Goal: Task Accomplishment & Management: Complete application form

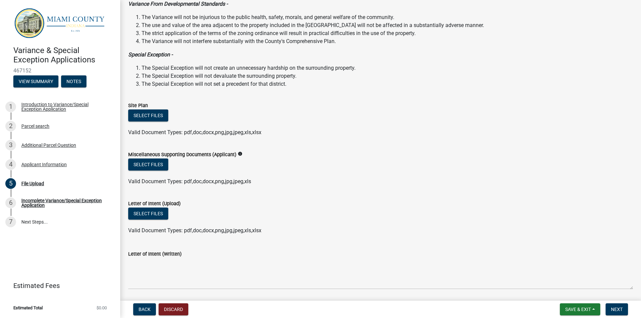
scroll to position [134, 0]
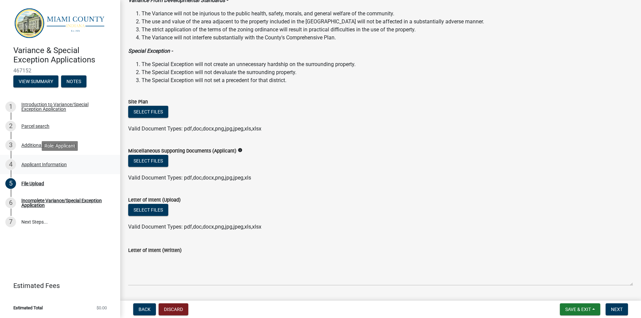
click at [59, 165] on div "Applicant Information" at bounding box center [43, 164] width 45 height 5
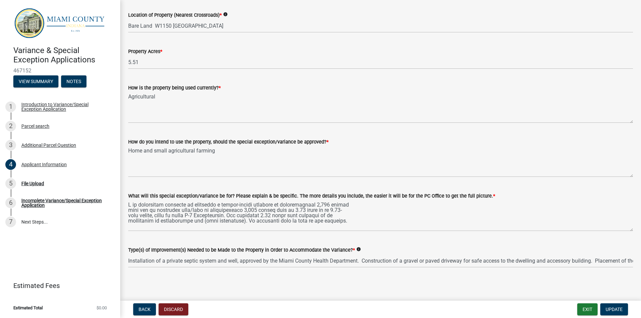
scroll to position [635, 0]
click at [25, 184] on div "File Upload" at bounding box center [32, 183] width 23 height 5
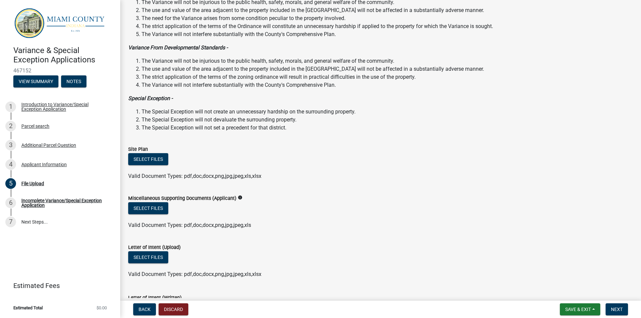
scroll to position [100, 0]
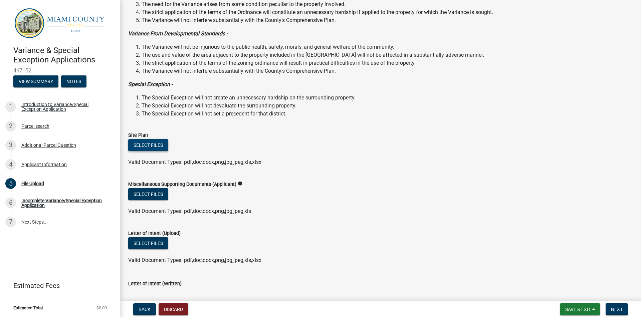
click at [144, 144] on button "Select files" at bounding box center [148, 145] width 40 height 12
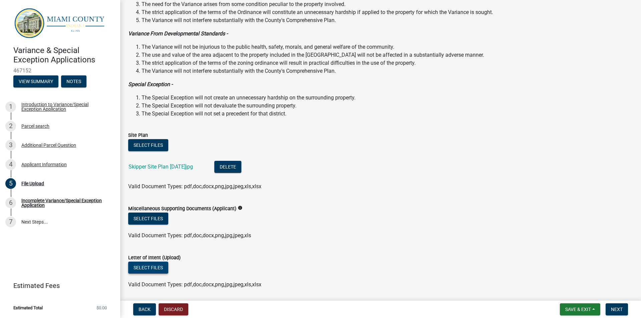
click at [152, 268] on button "Select files" at bounding box center [148, 268] width 40 height 12
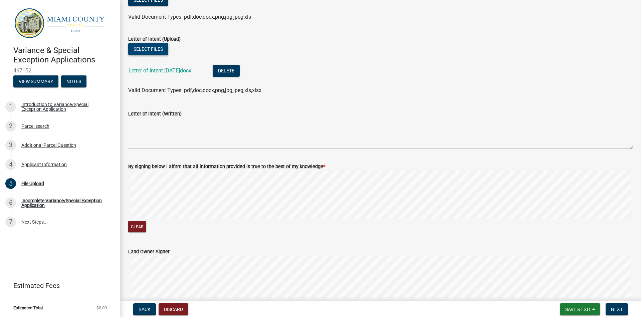
scroll to position [367, 0]
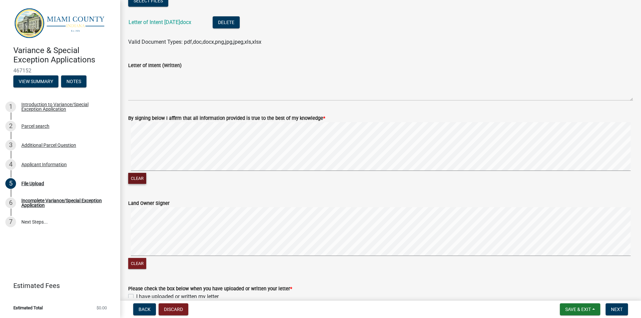
click at [133, 178] on button "Clear" at bounding box center [137, 178] width 18 height 11
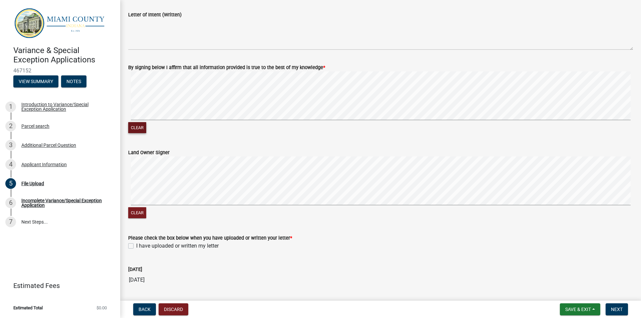
scroll to position [434, 0]
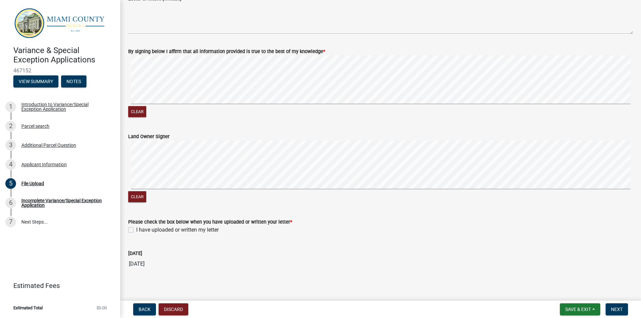
click at [136, 229] on label "I have uploaded or written my letter" at bounding box center [177, 230] width 82 height 8
click at [136, 229] on input "I have uploaded or written my letter" at bounding box center [138, 228] width 4 height 4
checkbox input "true"
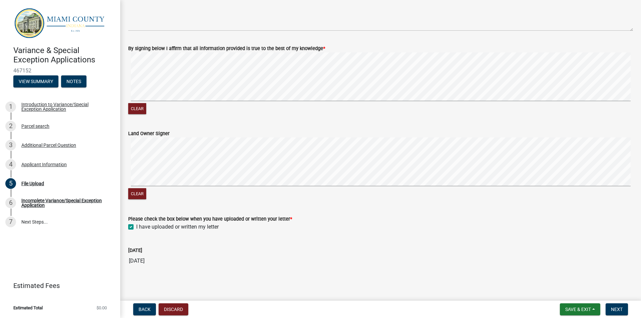
scroll to position [438, 0]
click at [614, 307] on span "Next" at bounding box center [617, 309] width 12 height 5
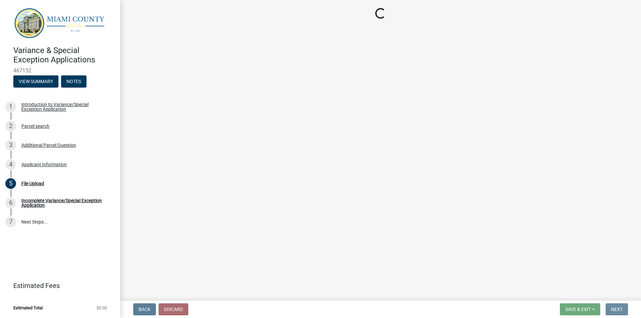
scroll to position [0, 0]
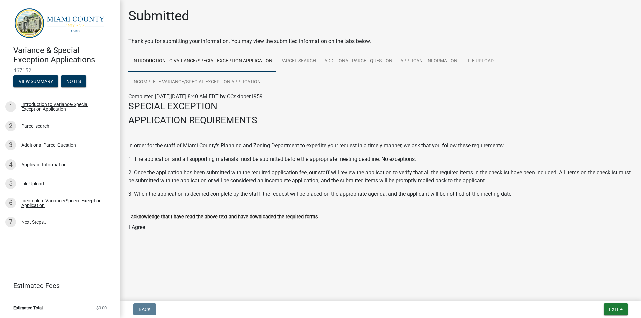
click at [140, 221] on input "I Agree" at bounding box center [380, 227] width 505 height 13
click at [152, 221] on input "I Agree" at bounding box center [380, 227] width 505 height 13
click at [79, 201] on div "Incomplete Variance/Special Exception Application" at bounding box center [65, 202] width 88 height 9
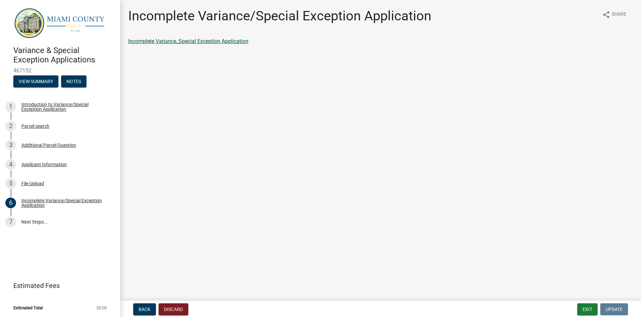
click at [213, 43] on link "Incomplete Variance_Special Exception Application" at bounding box center [188, 41] width 120 height 6
click at [40, 221] on link "7 Next Steps..." at bounding box center [60, 222] width 120 height 19
click at [16, 77] on button "View Summary" at bounding box center [35, 81] width 45 height 12
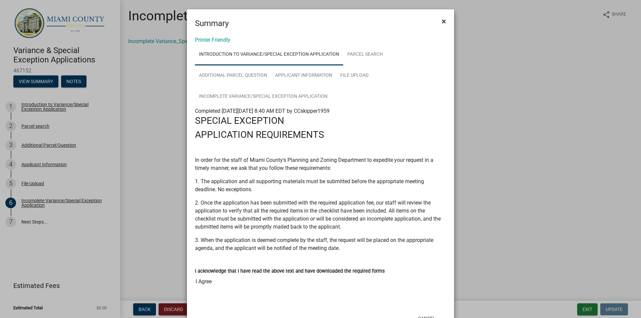
click at [442, 21] on span "×" at bounding box center [444, 21] width 4 height 9
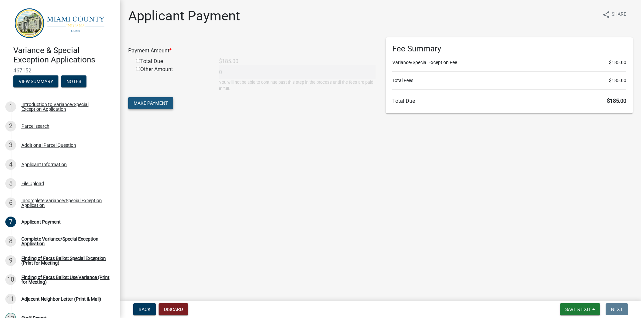
click at [151, 104] on span "Make Payment" at bounding box center [151, 103] width 34 height 5
click at [138, 68] on input "radio" at bounding box center [138, 69] width 4 height 4
radio input "true"
type input "185"
click at [146, 102] on span "Make Payment" at bounding box center [151, 103] width 34 height 5
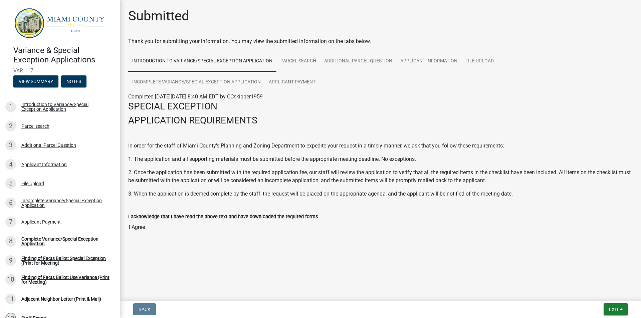
click at [142, 229] on input "I Agree" at bounding box center [380, 227] width 505 height 13
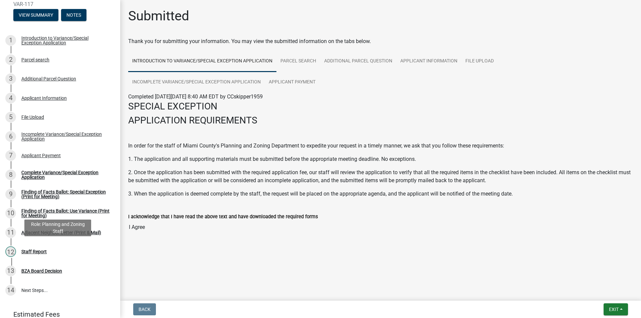
scroll to position [67, 0]
click at [55, 171] on div "Complete Variance/Special Exception Application" at bounding box center [65, 174] width 88 height 9
click at [40, 194] on div "Finding of Facts Ballot: Special Exception (Print for Meeting)" at bounding box center [65, 193] width 88 height 9
click at [51, 191] on div "Finding of Facts Ballot: Special Exception (Print for Meeting)" at bounding box center [65, 193] width 88 height 9
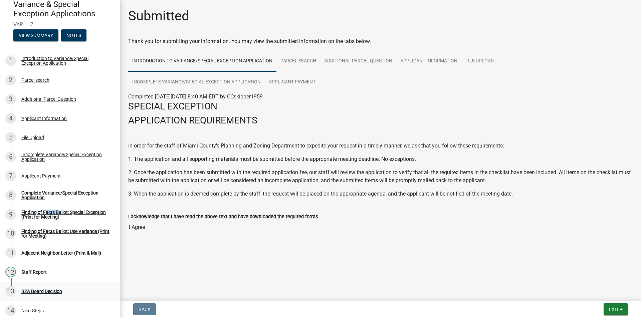
scroll to position [42, 0]
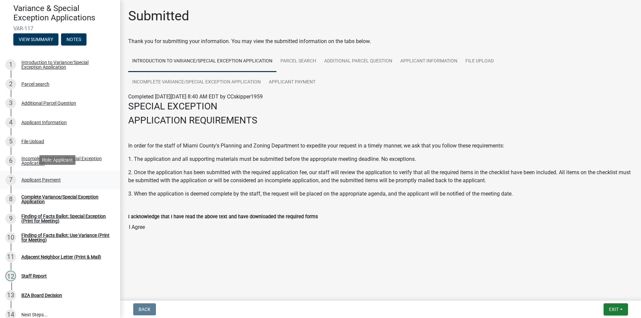
click at [28, 178] on div "Applicant Payment" at bounding box center [40, 180] width 39 height 5
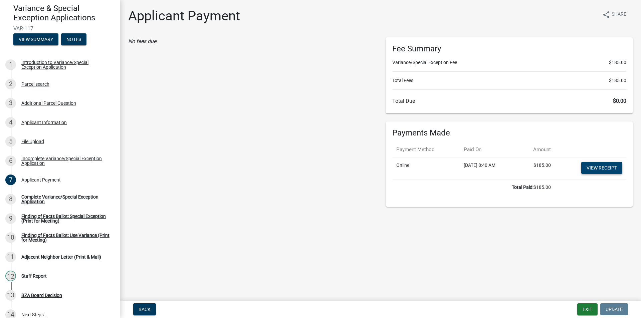
click at [612, 173] on link "View receipt" at bounding box center [601, 168] width 41 height 12
click at [582, 310] on button "Exit" at bounding box center [587, 310] width 20 height 12
